Goal: Check status: Check status

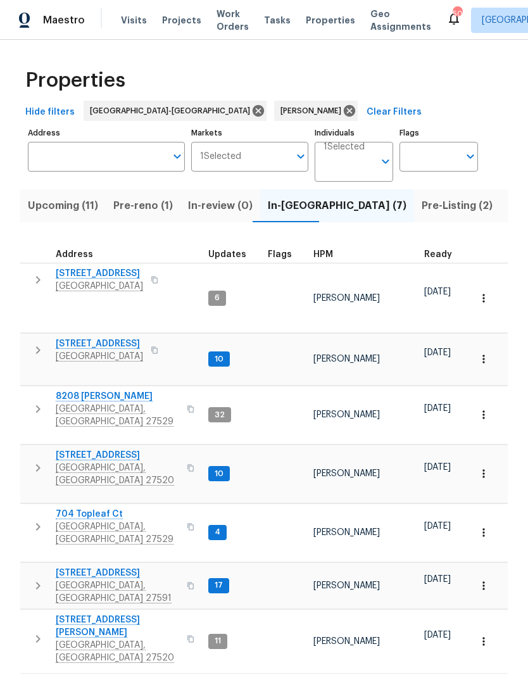
click at [71, 340] on span "[STREET_ADDRESS]" at bounding box center [99, 344] width 87 height 13
click at [71, 508] on span "704 Topleaf Ct" at bounding box center [118, 514] width 124 height 13
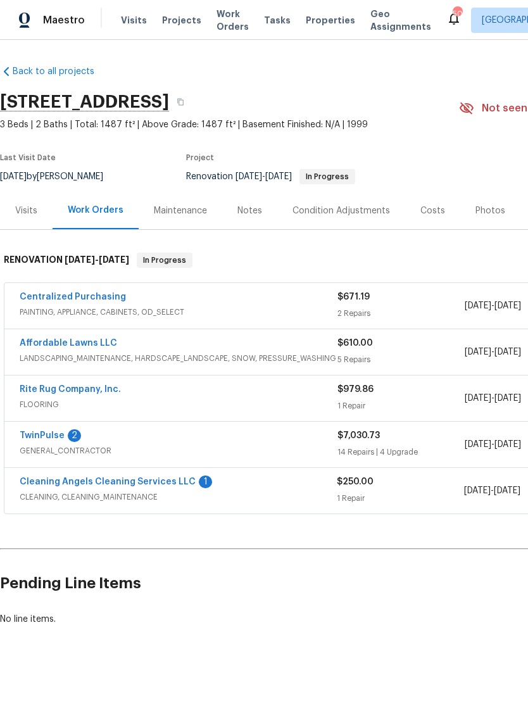
click at [49, 387] on link "Rite Rug Company, Inc." at bounding box center [70, 389] width 101 height 9
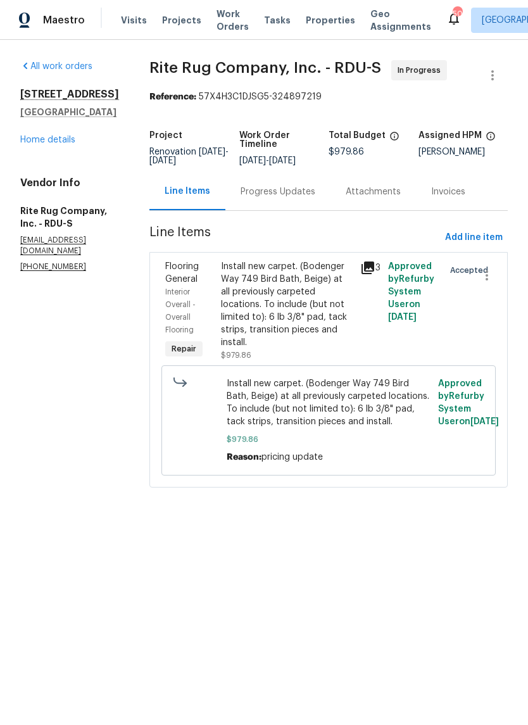
click at [305, 208] on div "Progress Updates" at bounding box center [277, 191] width 105 height 37
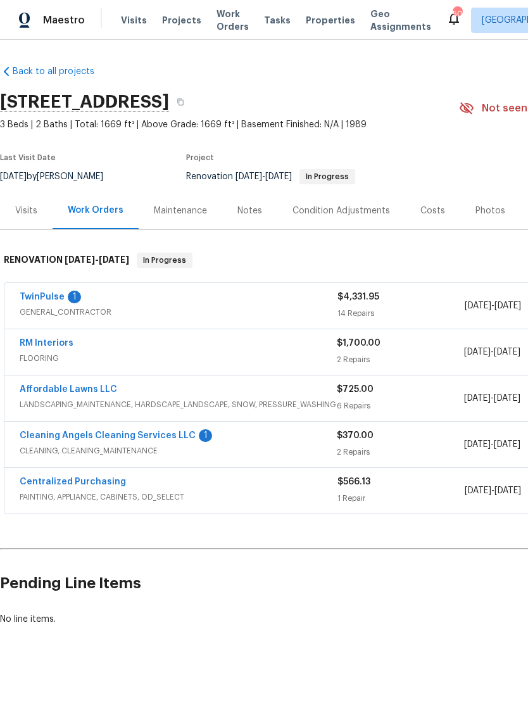
click at [41, 339] on link "RM Interiors" at bounding box center [47, 343] width 54 height 9
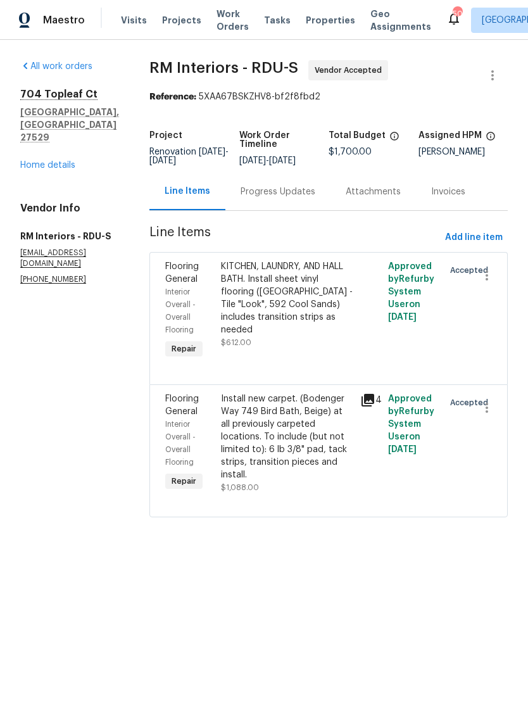
click at [277, 201] on div "Progress Updates" at bounding box center [277, 191] width 105 height 37
